Goal: Navigation & Orientation: Go to known website

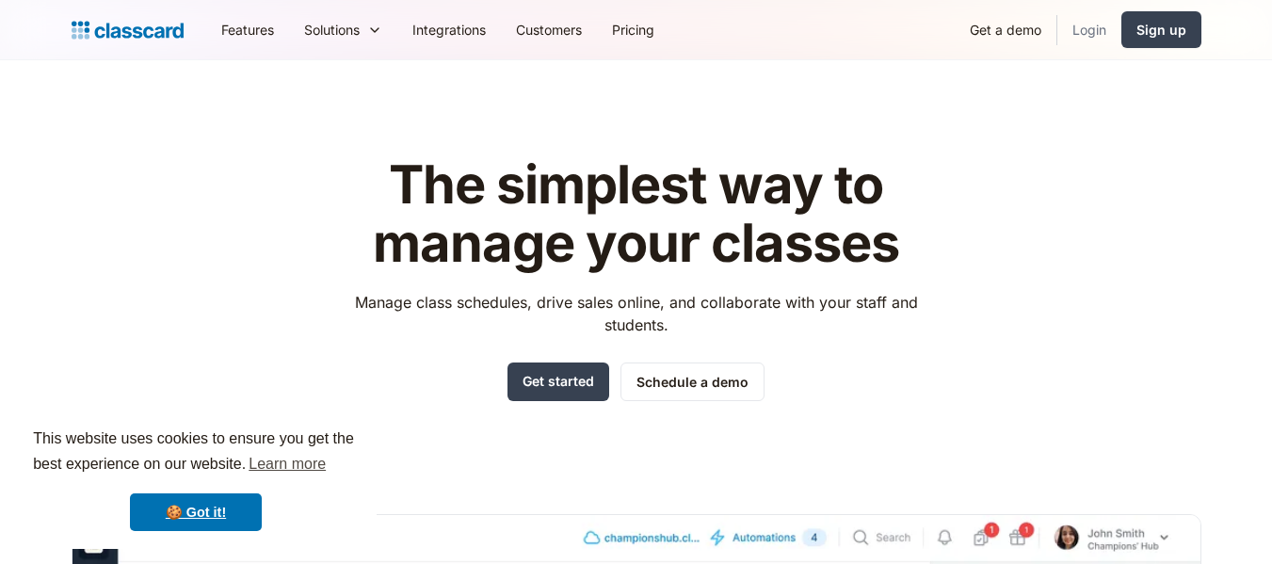
click at [1088, 28] on link "Login" at bounding box center [1089, 29] width 64 height 42
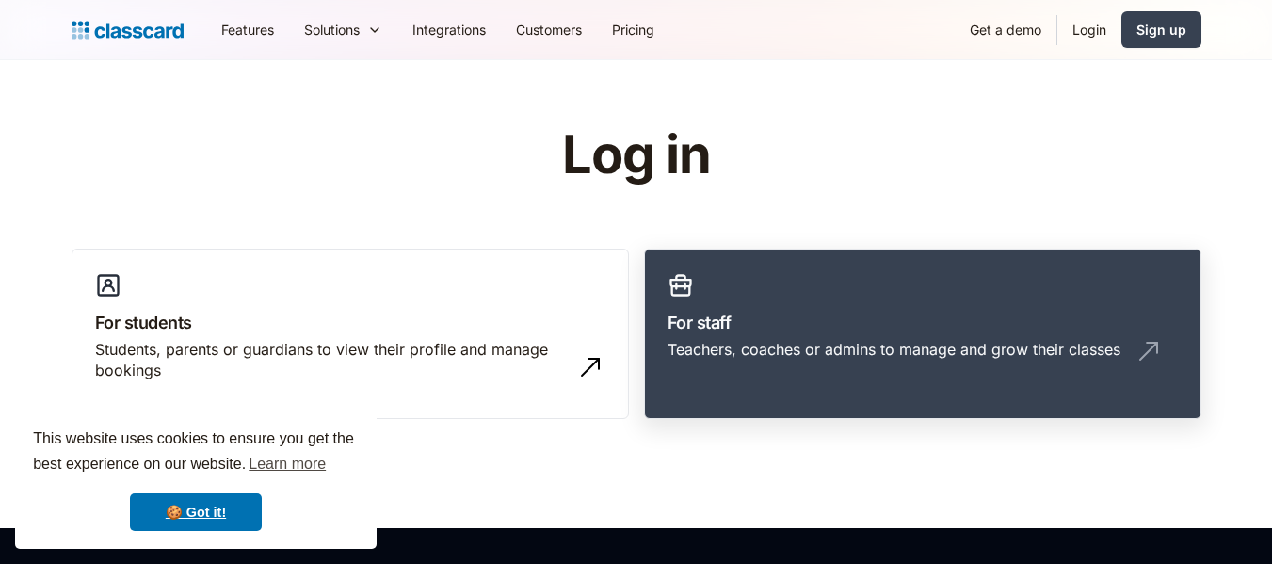
drag, startPoint x: 0, startPoint y: 0, endPoint x: 822, endPoint y: 295, distance: 873.3
click at [822, 295] on link "For staff Teachers, coaches or admins to manage and grow their classes" at bounding box center [922, 334] width 557 height 171
